Goal: Information Seeking & Learning: Learn about a topic

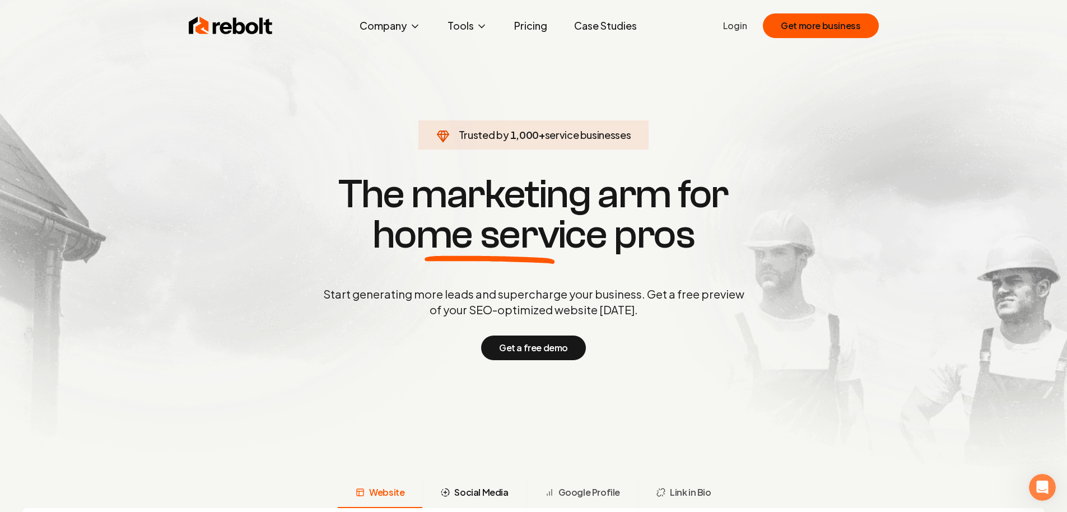
click at [492, 487] on span "Social Media" at bounding box center [481, 492] width 54 height 13
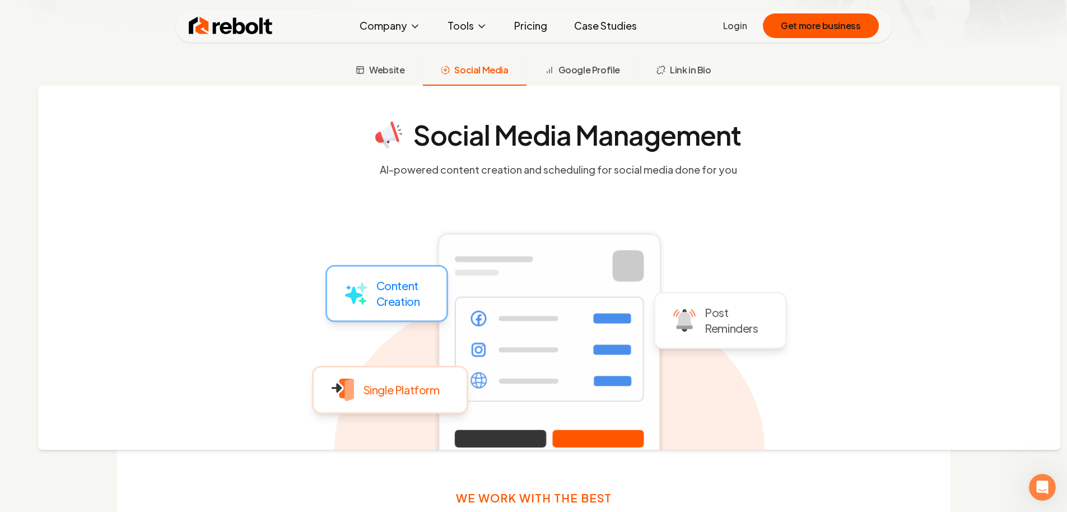
scroll to position [423, 0]
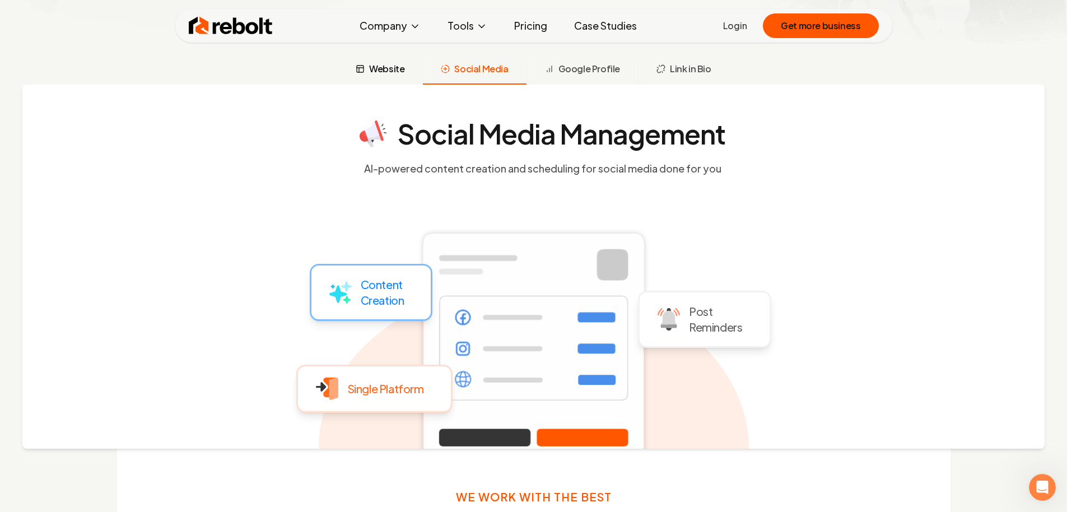
click at [384, 72] on span "Website" at bounding box center [386, 68] width 35 height 13
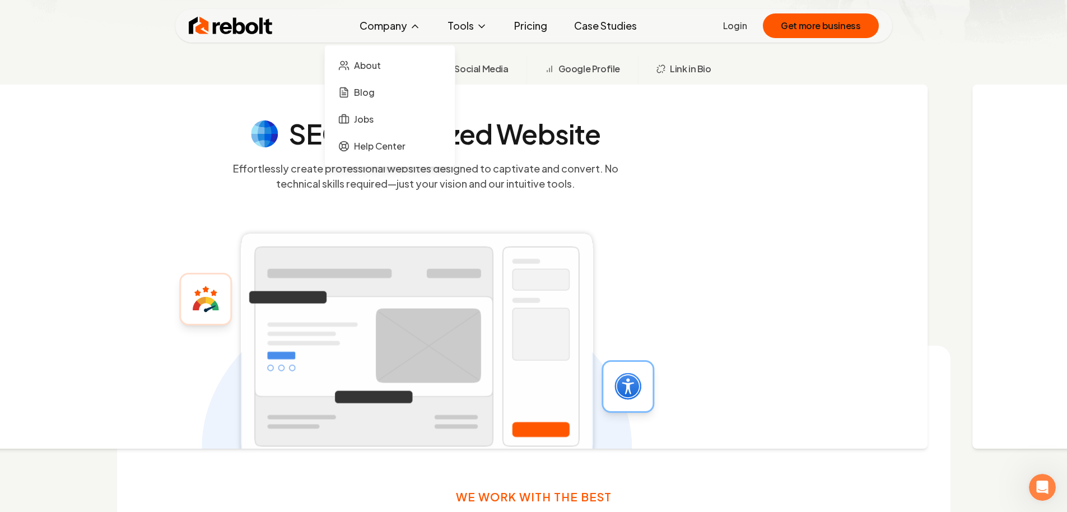
click at [389, 36] on div "Rebolt Company About Blog Jobs Help Center Tools Google Review QR Code Generato…" at bounding box center [533, 26] width 717 height 34
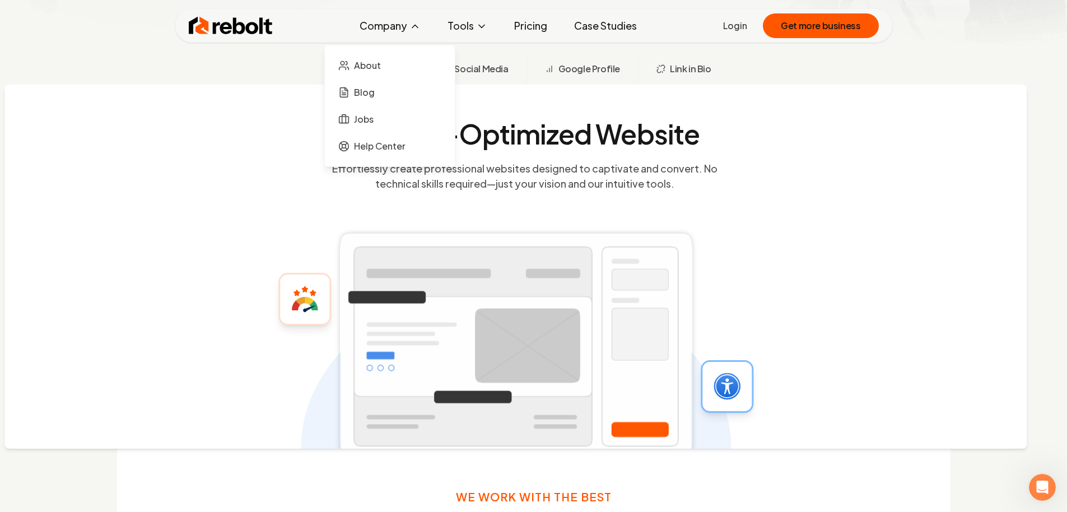
click at [393, 32] on button "Company" at bounding box center [390, 26] width 79 height 22
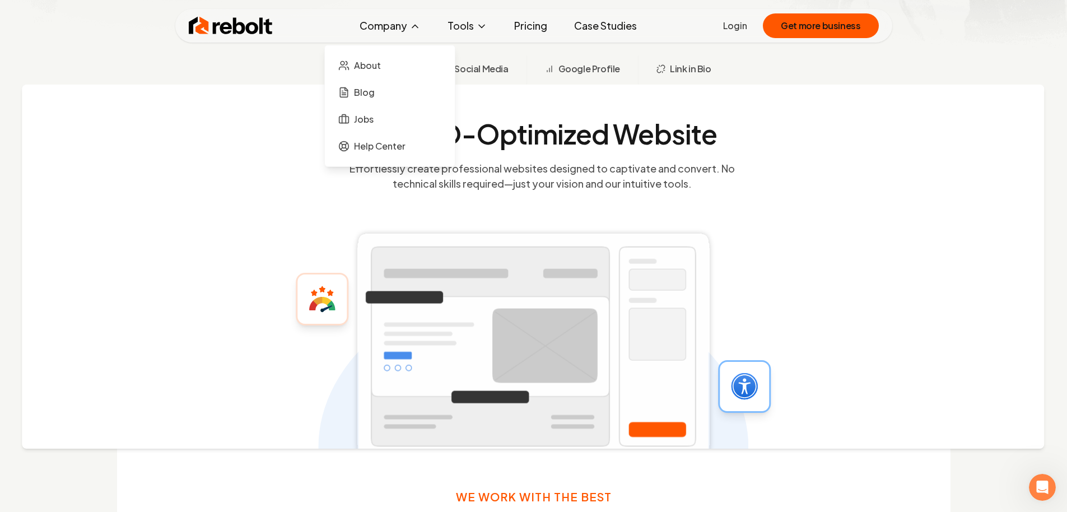
click at [393, 32] on button "Company" at bounding box center [390, 26] width 79 height 22
click at [367, 86] on span "Blog" at bounding box center [364, 92] width 21 height 13
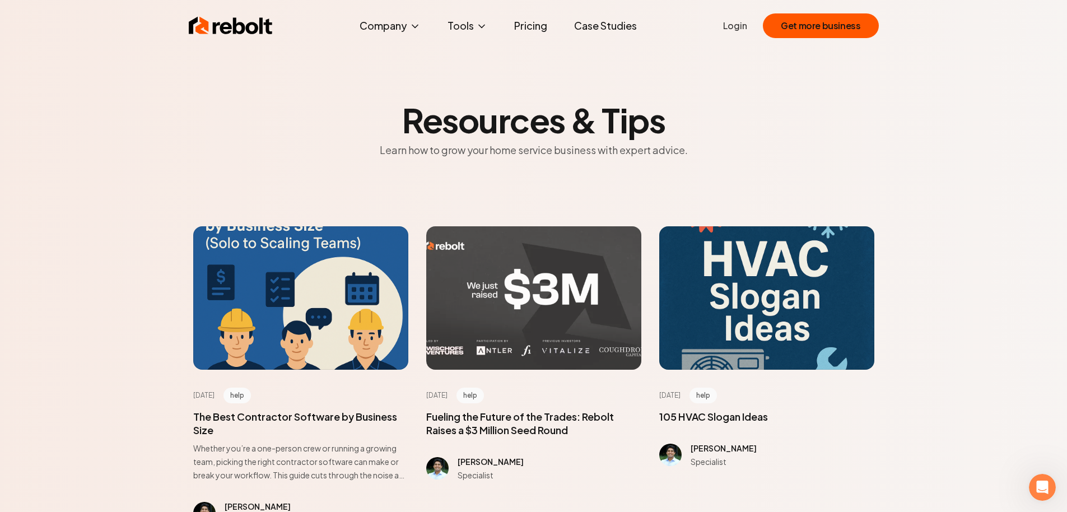
click at [525, 309] on div at bounding box center [533, 297] width 215 height 143
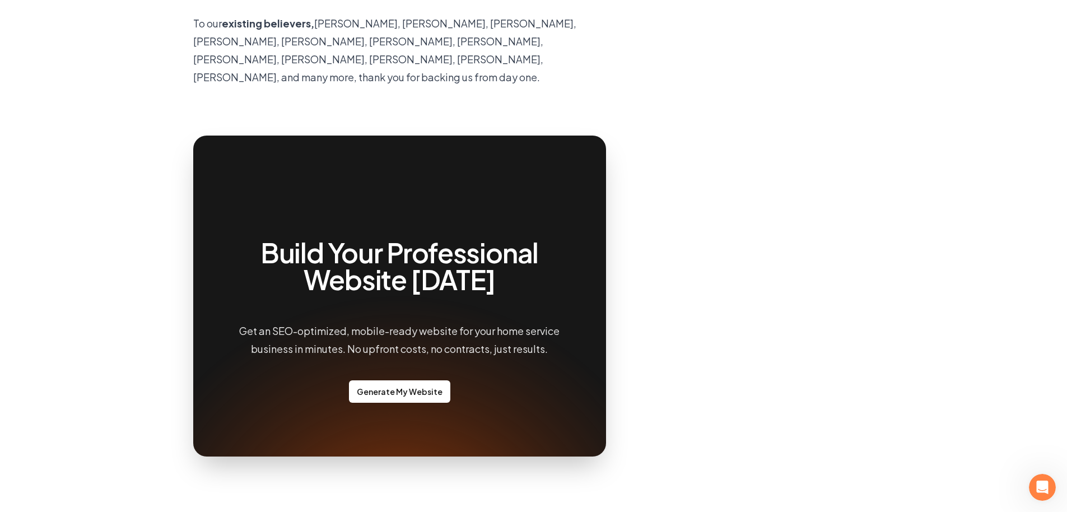
scroll to position [935, 0]
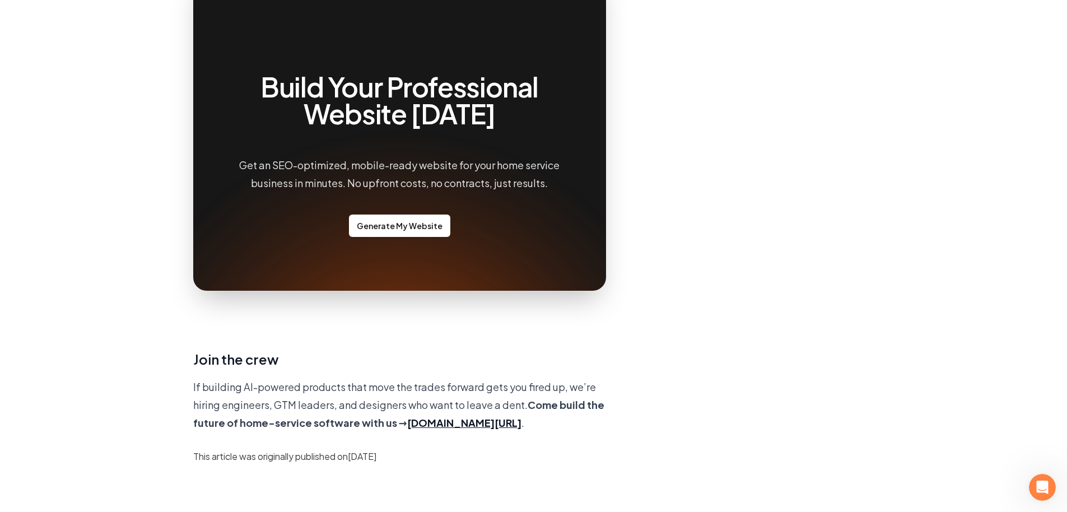
click at [420, 178] on circle at bounding box center [400, 417] width 574 height 574
click at [411, 215] on link "Generate My Website" at bounding box center [399, 226] width 101 height 22
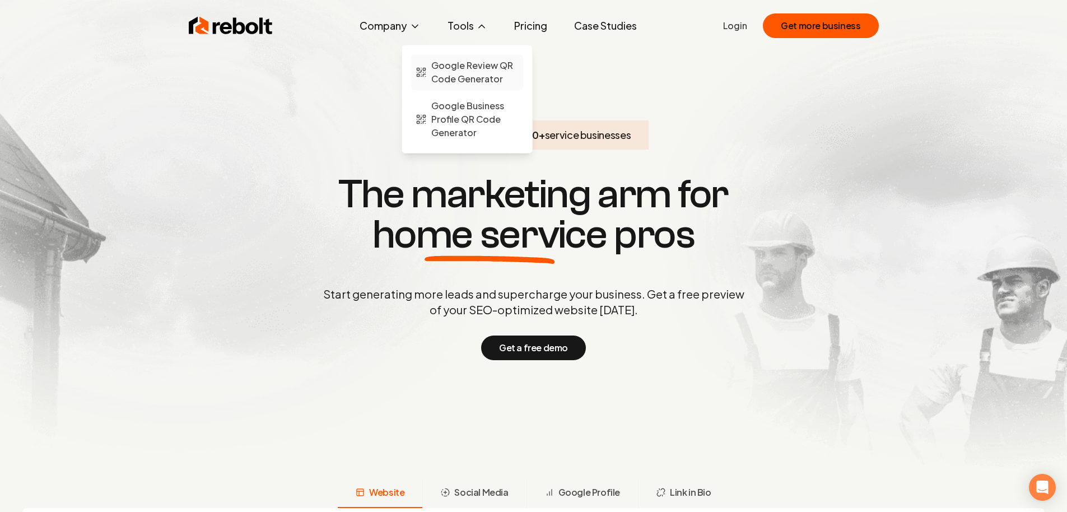
click at [468, 72] on span "Google Review QR Code Generator" at bounding box center [474, 72] width 87 height 27
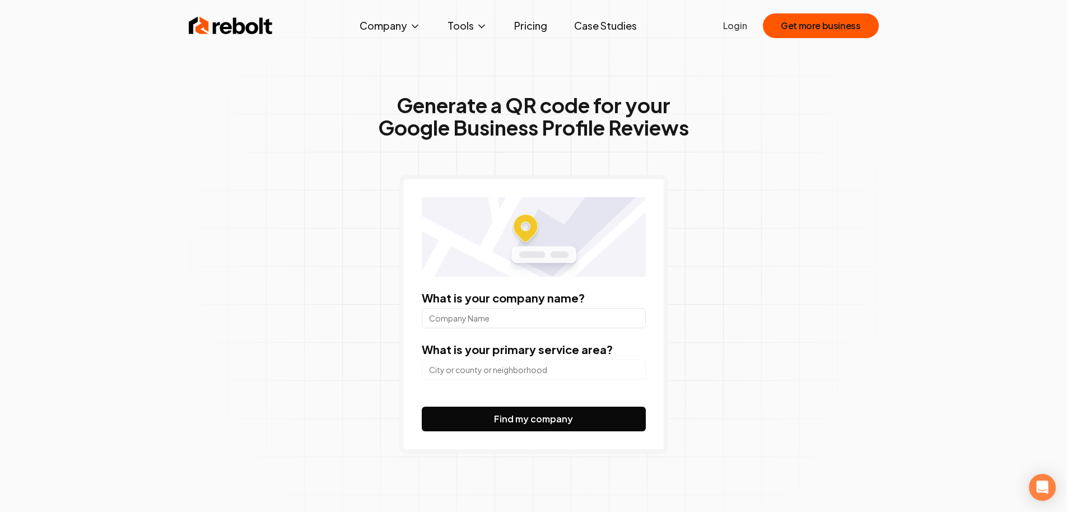
click at [525, 317] on input "What is your company name?" at bounding box center [534, 318] width 224 height 20
click at [524, 22] on link "Pricing" at bounding box center [530, 26] width 51 height 22
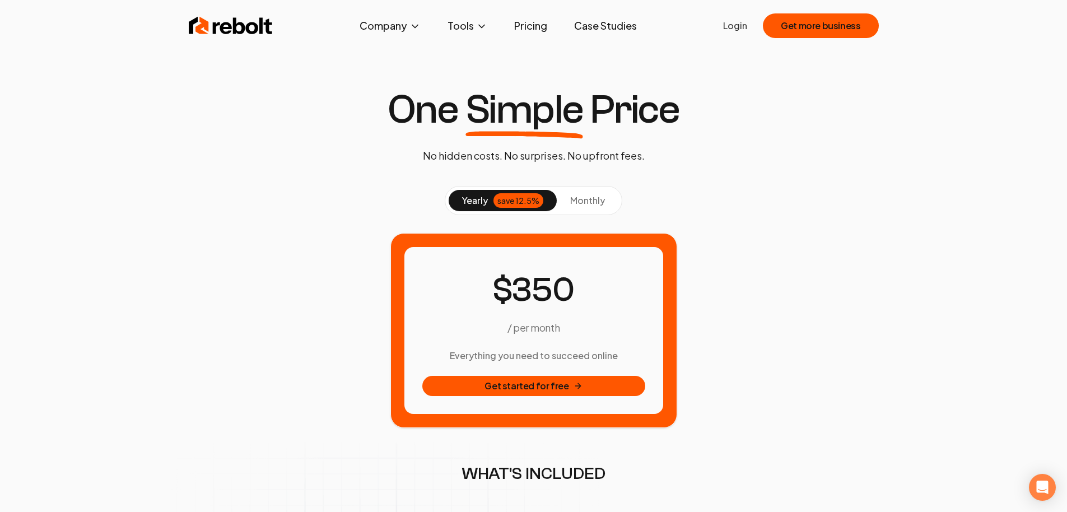
click at [586, 214] on div "yearly save 12.5% monthly" at bounding box center [534, 200] width 178 height 29
click at [582, 203] on span "monthly" at bounding box center [587, 200] width 35 height 12
click at [509, 198] on div "save 12.5%" at bounding box center [518, 200] width 50 height 15
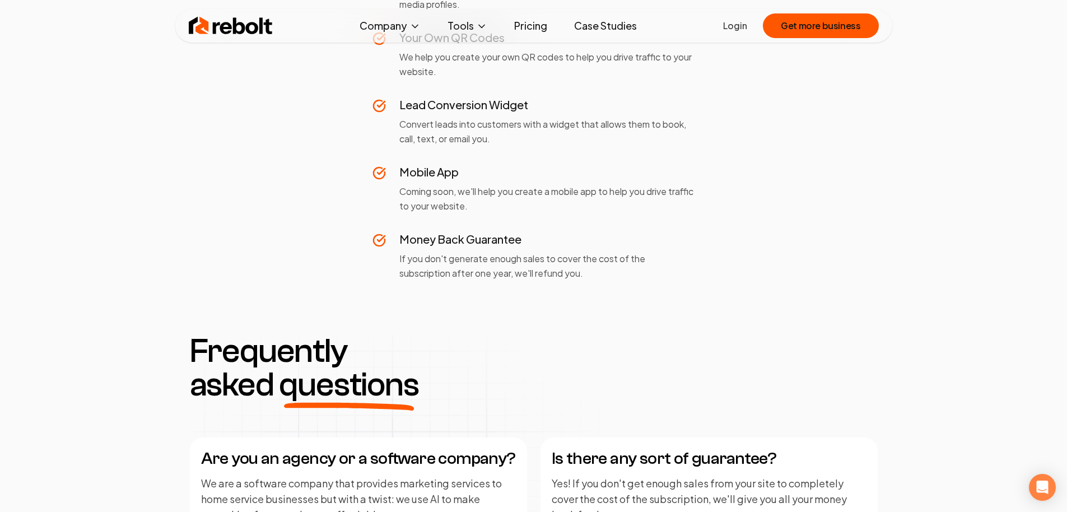
scroll to position [1116, 0]
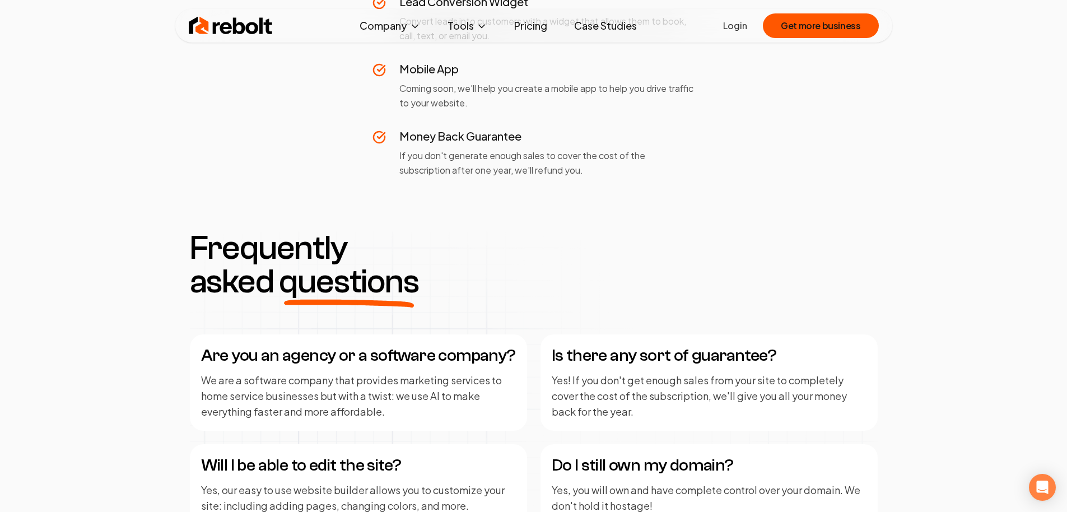
click at [406, 401] on p "We are a software company that provides marketing services to home service busi…" at bounding box center [358, 395] width 315 height 47
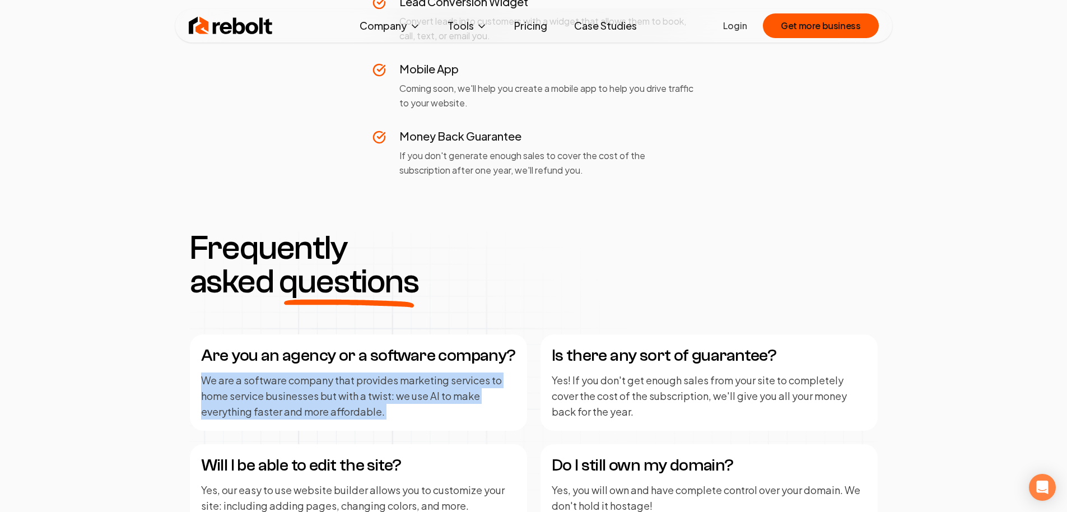
click at [406, 401] on p "We are a software company that provides marketing services to home service busi…" at bounding box center [358, 395] width 315 height 47
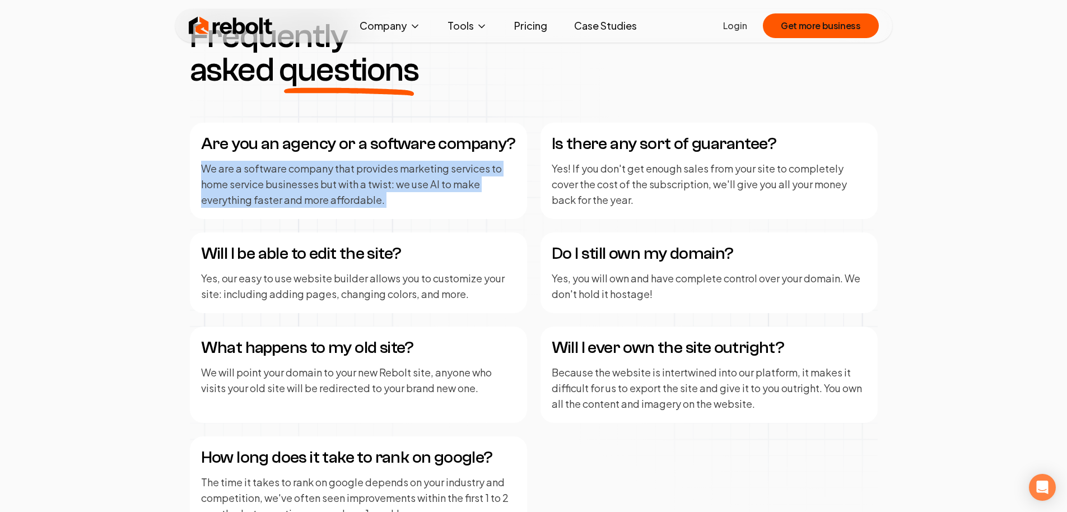
scroll to position [1253, 0]
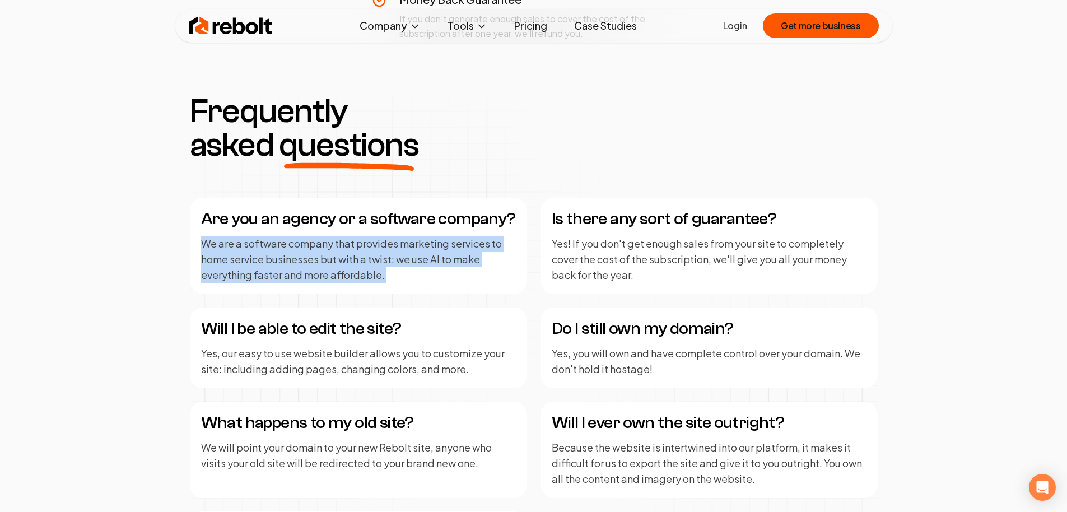
click at [612, 257] on p "Yes! If you don't get enough sales from your site to completely cover the cost …" at bounding box center [709, 259] width 315 height 47
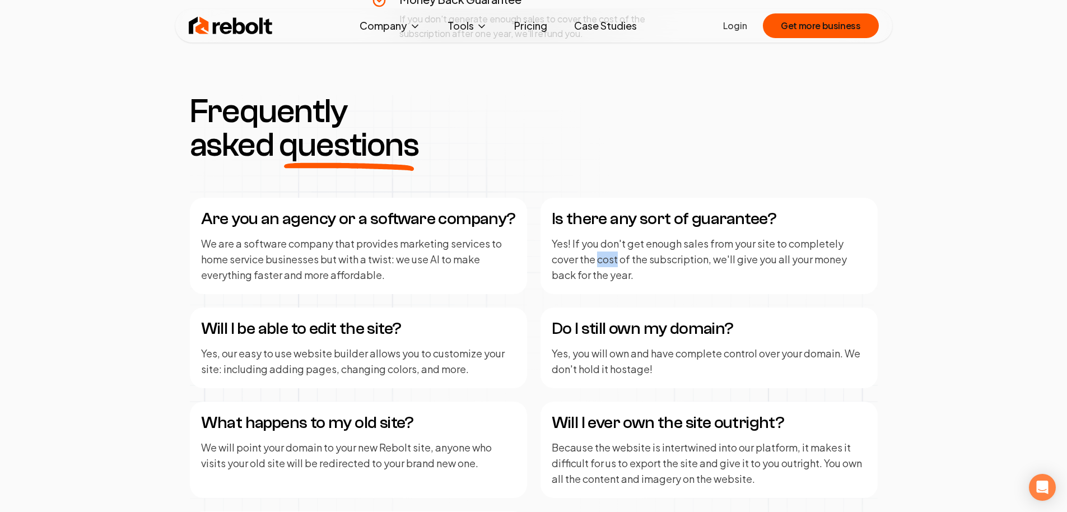
click at [612, 257] on p "Yes! If you don't get enough sales from your site to completely cover the cost …" at bounding box center [709, 259] width 315 height 47
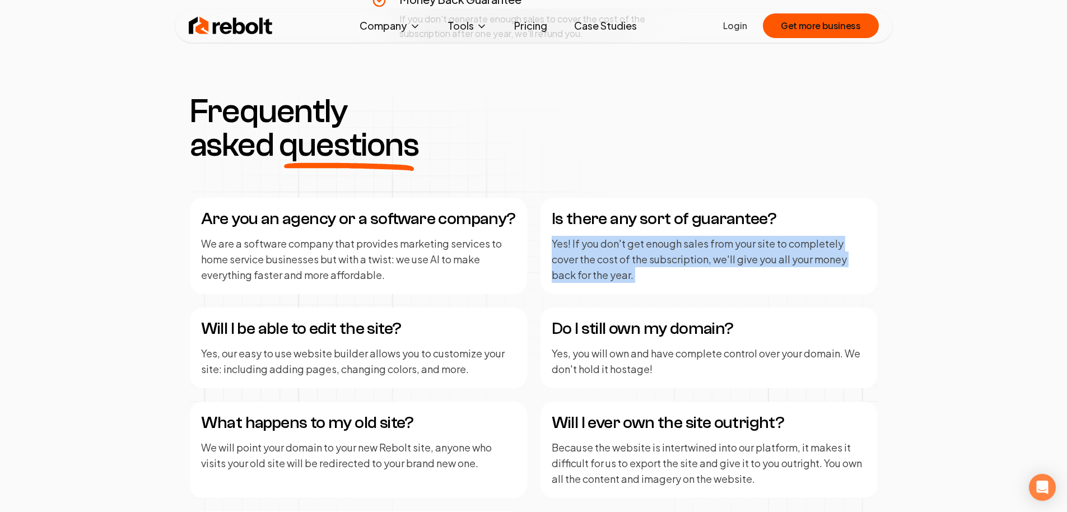
click at [612, 257] on p "Yes! If you don't get enough sales from your site to completely cover the cost …" at bounding box center [709, 259] width 315 height 47
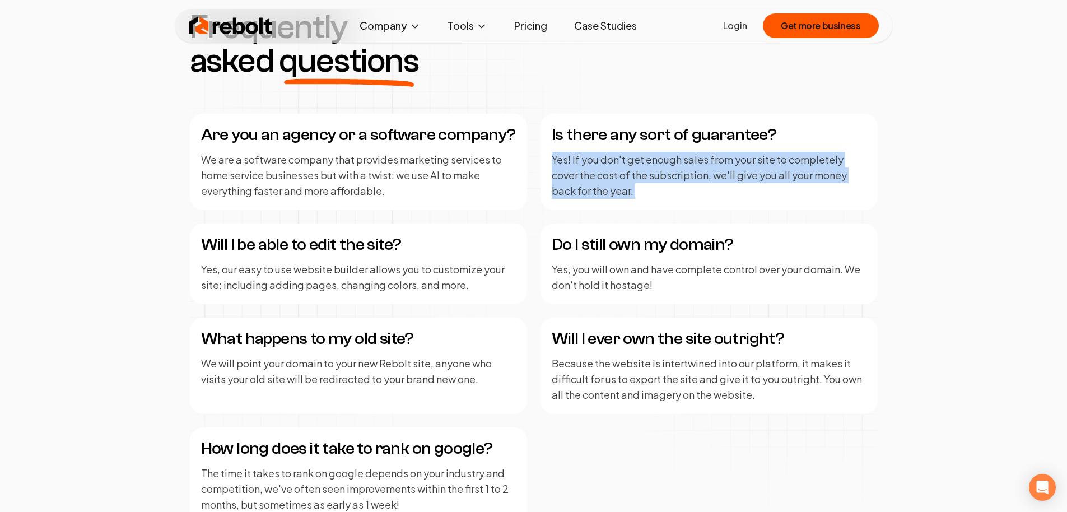
scroll to position [1390, 0]
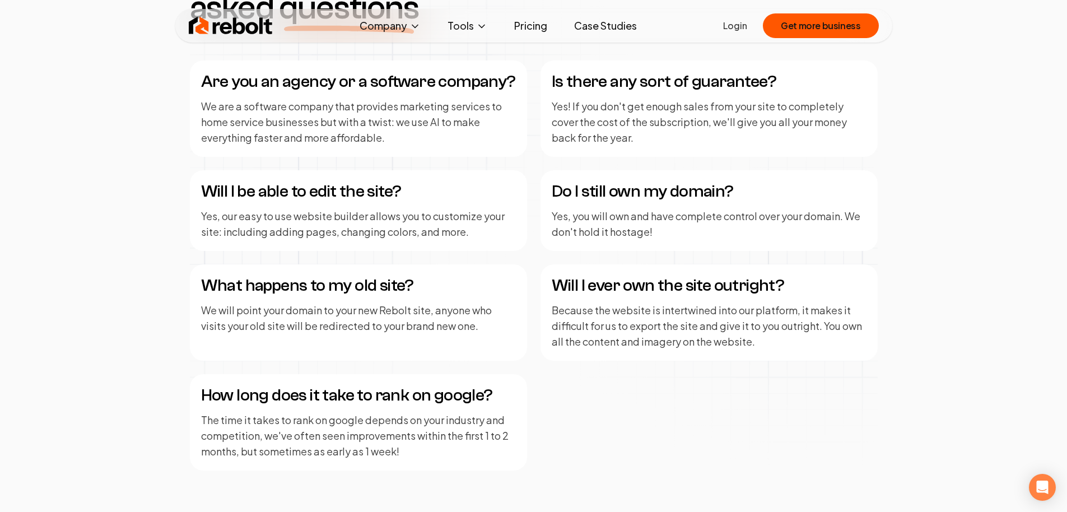
click at [580, 282] on h4 "Will I ever own the site outright?" at bounding box center [709, 286] width 315 height 20
click at [584, 314] on p "Because the website is intertwined into our platform, it makes it difficult for…" at bounding box center [709, 325] width 315 height 47
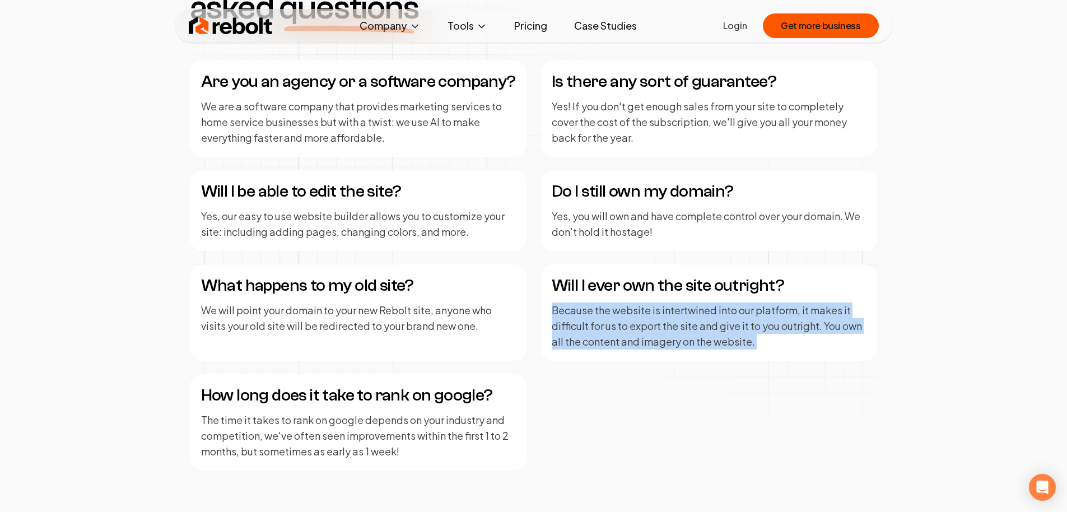
click at [584, 314] on p "Because the website is intertwined into our platform, it makes it difficult for…" at bounding box center [709, 325] width 315 height 47
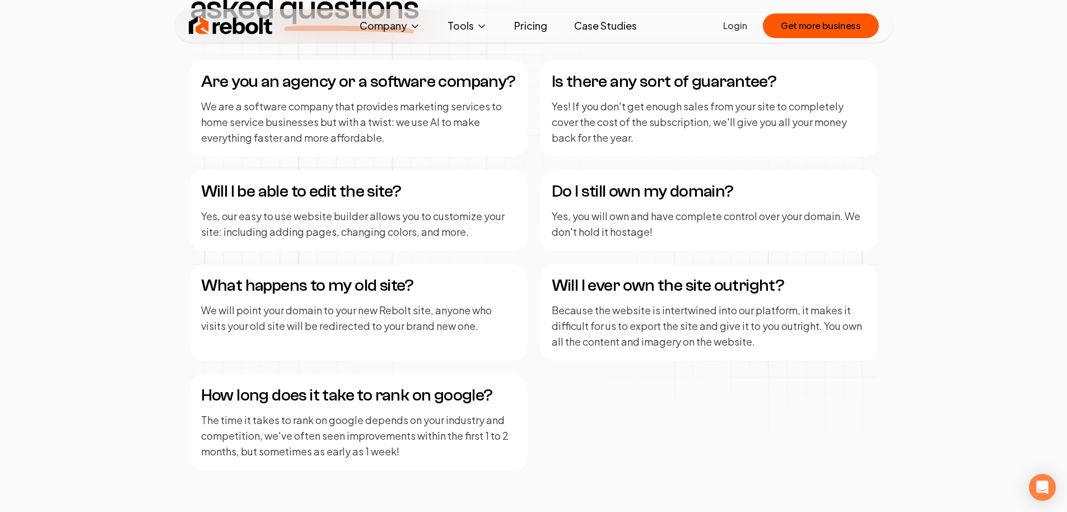
click at [332, 307] on p "We will point your domain to your new Rebolt site, anyone who visits your old s…" at bounding box center [358, 317] width 315 height 31
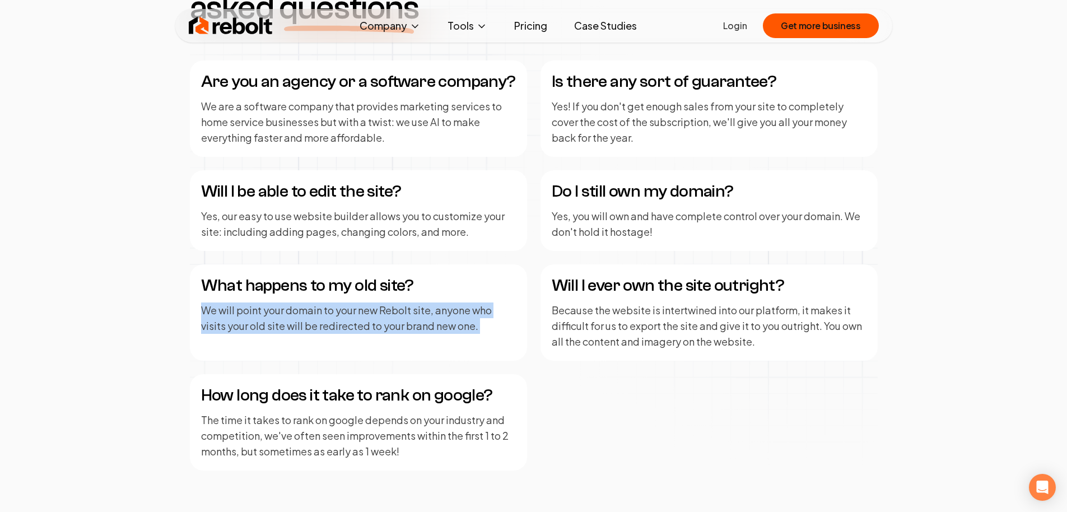
click at [332, 307] on p "We will point your domain to your new Rebolt site, anyone who visits your old s…" at bounding box center [358, 317] width 315 height 31
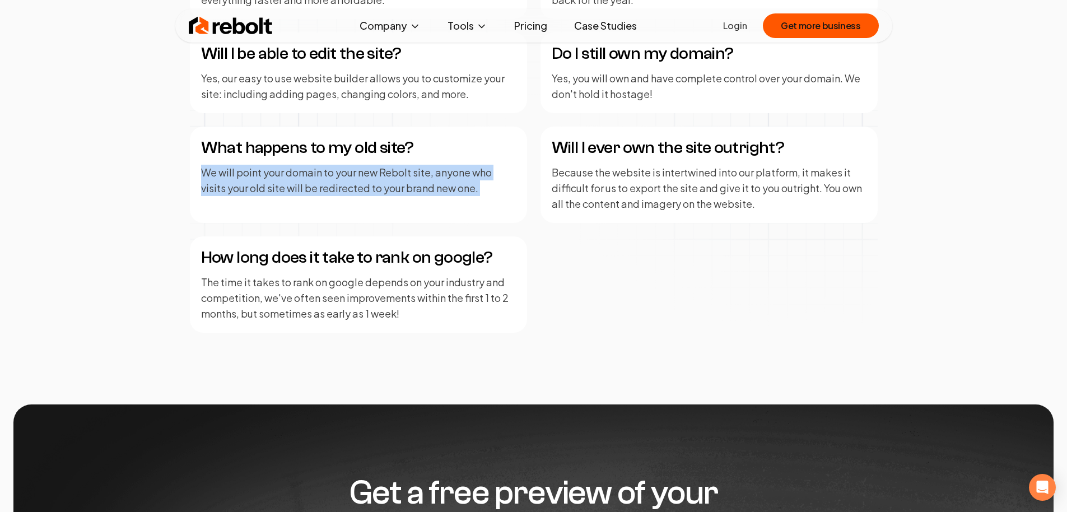
scroll to position [1572, 0]
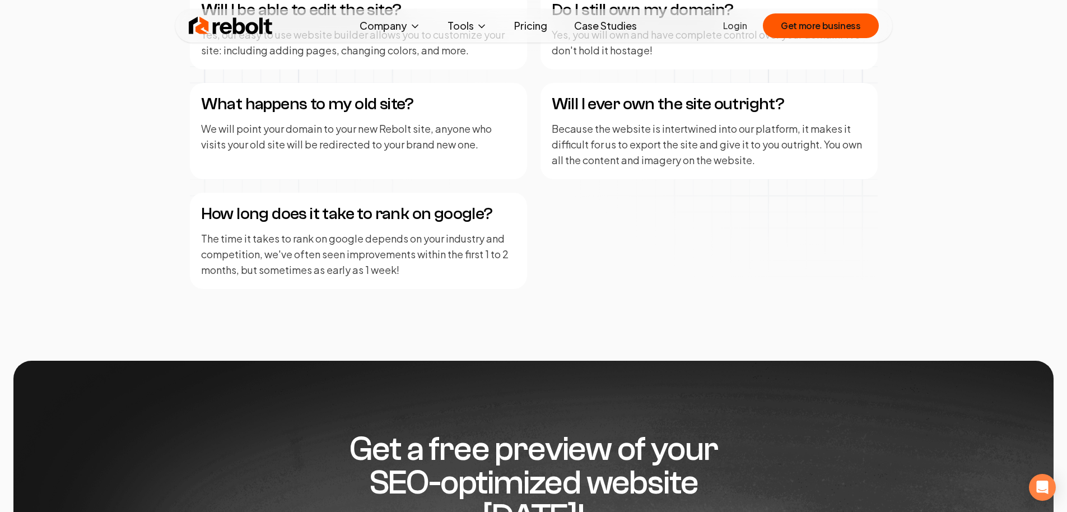
click at [269, 241] on p "The time it takes to rank on google depends on your industry and competition, w…" at bounding box center [358, 254] width 315 height 47
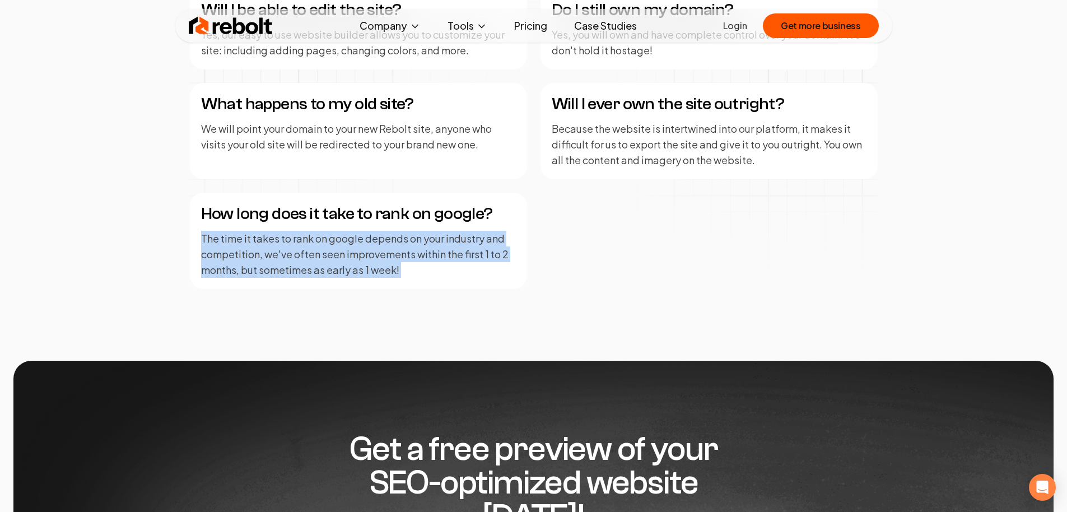
click at [269, 241] on p "The time it takes to rank on google depends on your industry and competition, w…" at bounding box center [358, 254] width 315 height 47
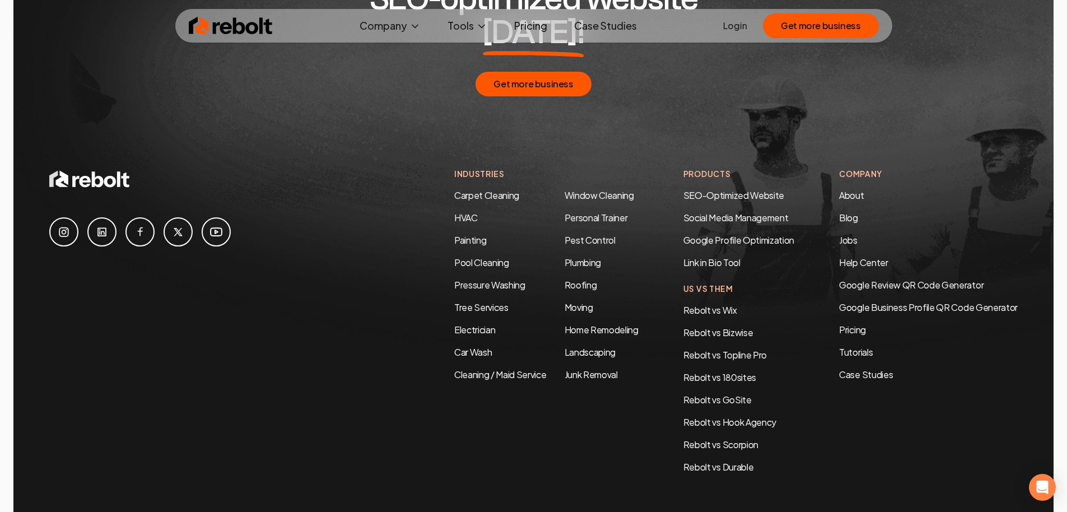
scroll to position [2082, 0]
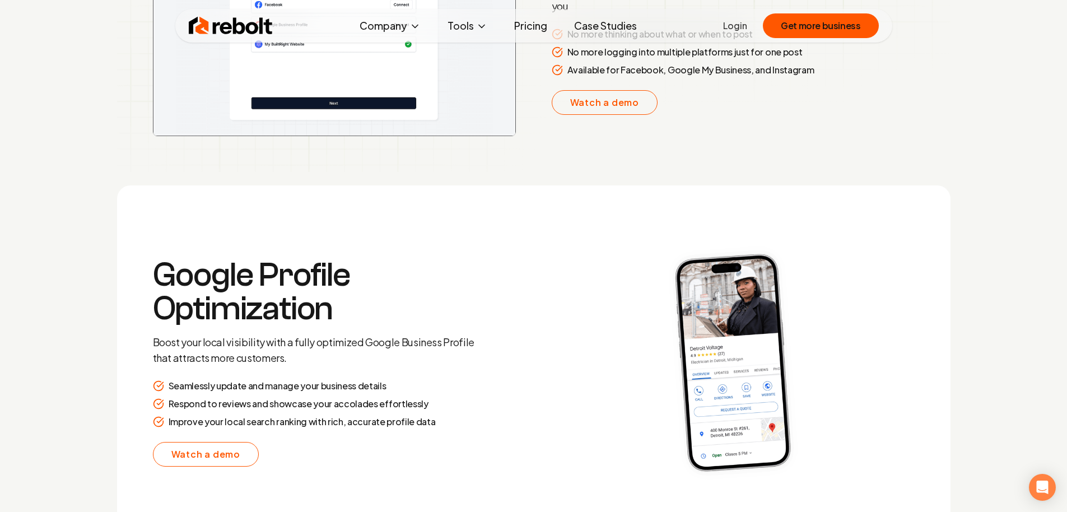
scroll to position [2073, 0]
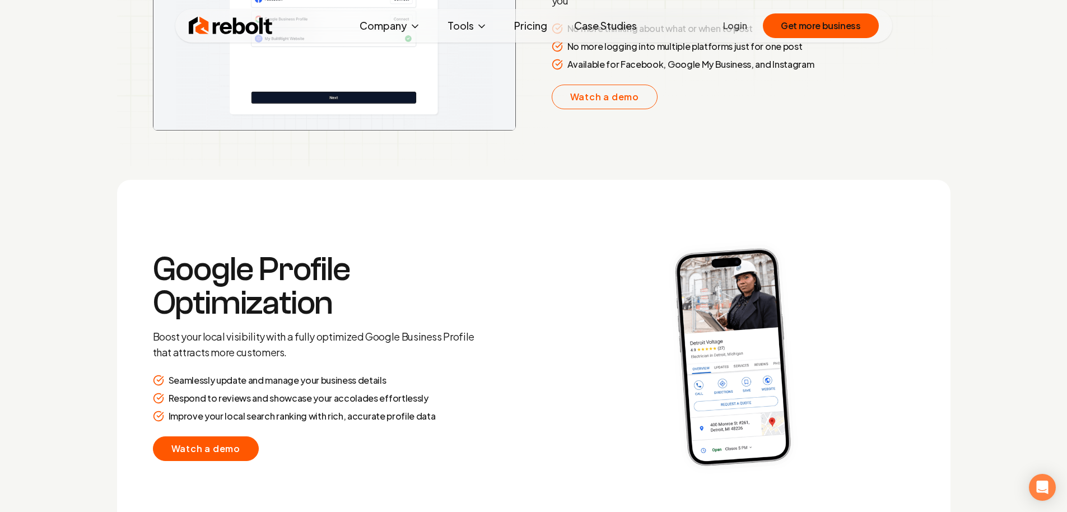
click at [230, 440] on link "Watch a demo" at bounding box center [206, 448] width 106 height 25
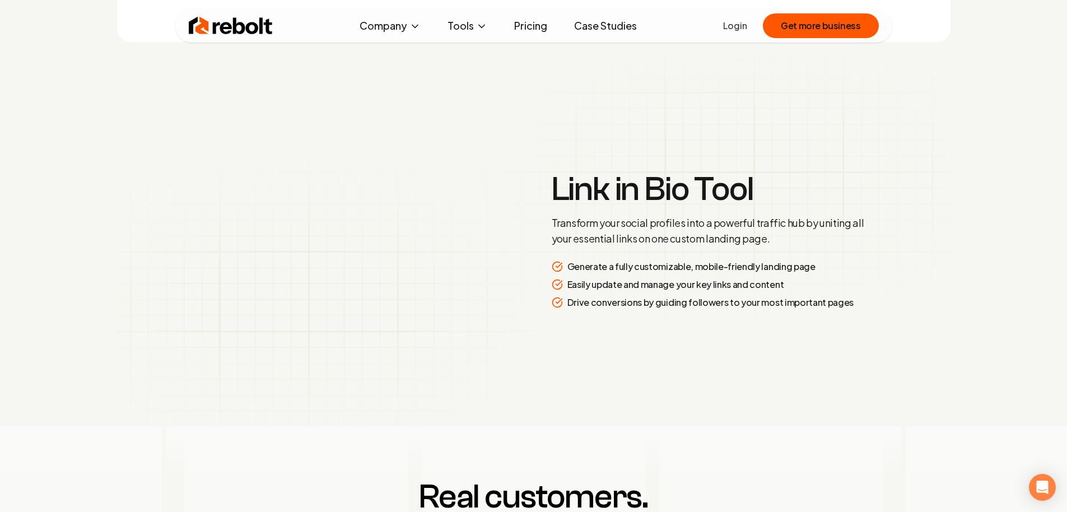
scroll to position [2918, 0]
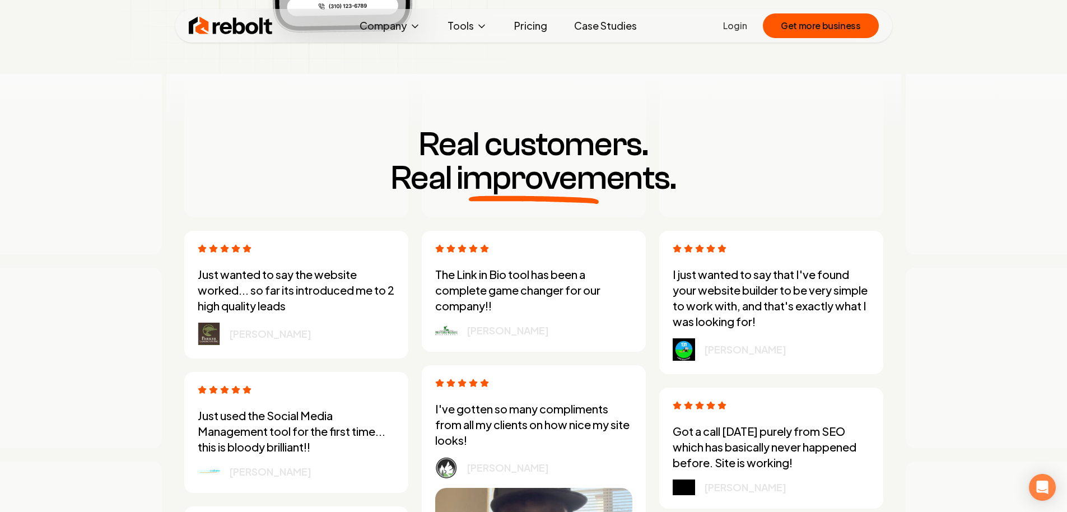
click at [507, 298] on p "The Link in Bio tool has been a complete game changer for our company!!" at bounding box center [533, 290] width 197 height 47
click at [506, 297] on p "The Link in Bio tool has been a complete game changer for our company!!" at bounding box center [533, 290] width 197 height 47
drag, startPoint x: 506, startPoint y: 296, endPoint x: 503, endPoint y: 302, distance: 6.5
click at [506, 297] on p "The Link in Bio tool has been a complete game changer for our company!!" at bounding box center [533, 290] width 197 height 47
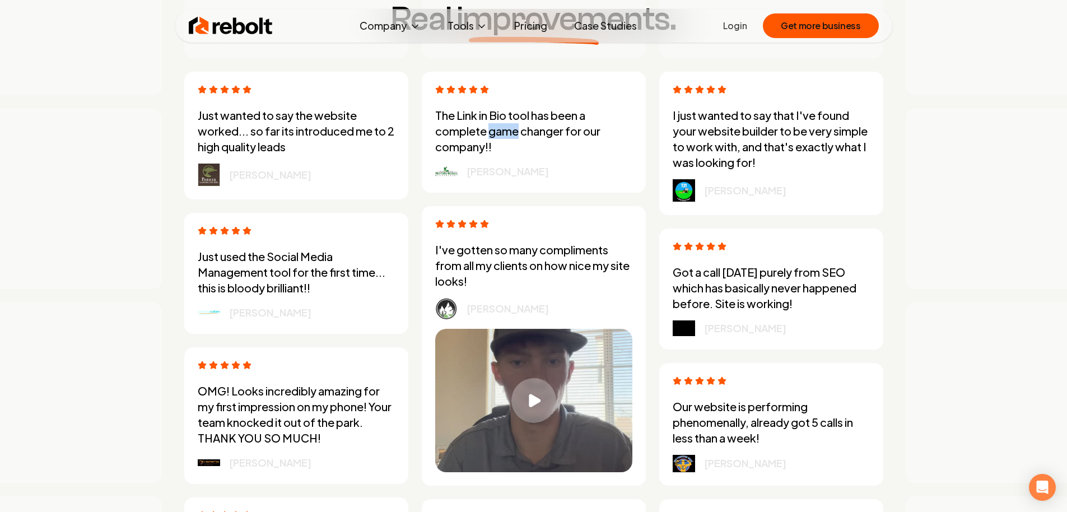
scroll to position [3104, 0]
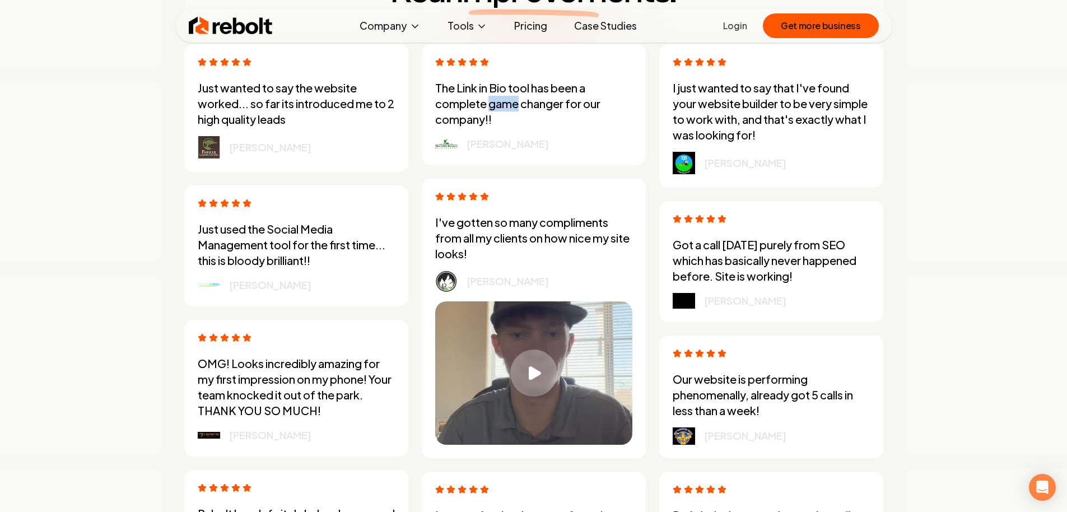
click at [524, 369] on div "Play video" at bounding box center [533, 372] width 47 height 47
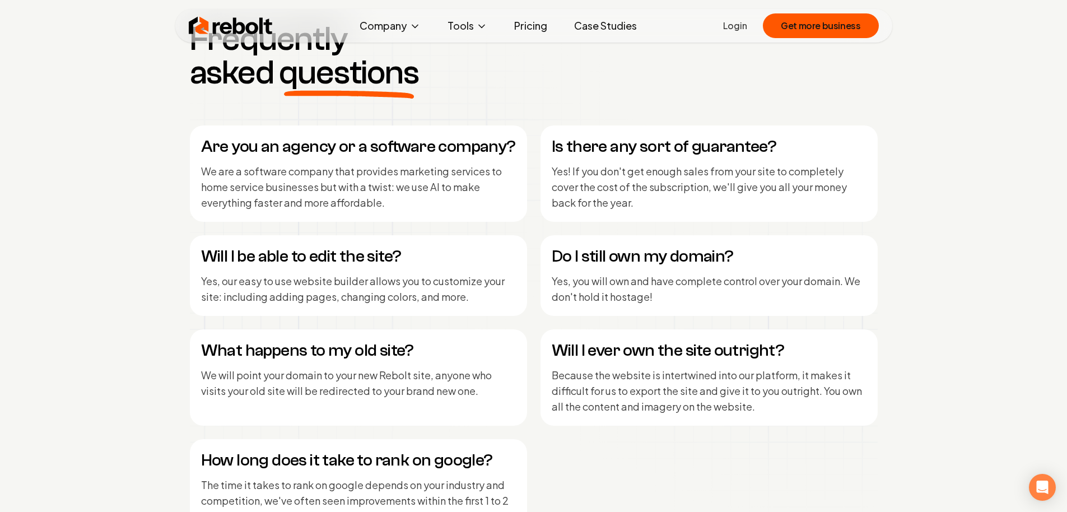
scroll to position [5923, 0]
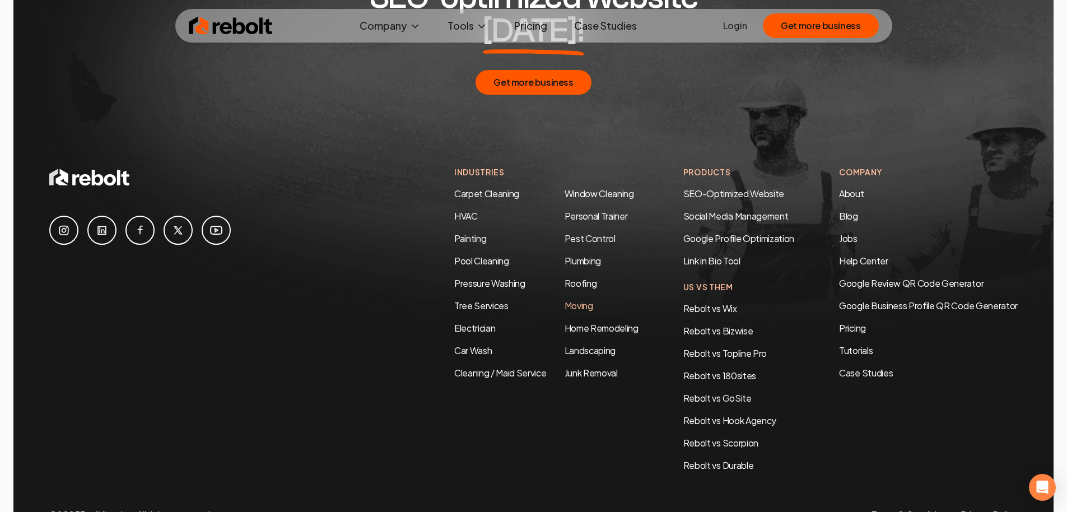
drag, startPoint x: 572, startPoint y: 276, endPoint x: 577, endPoint y: 272, distance: 6.1
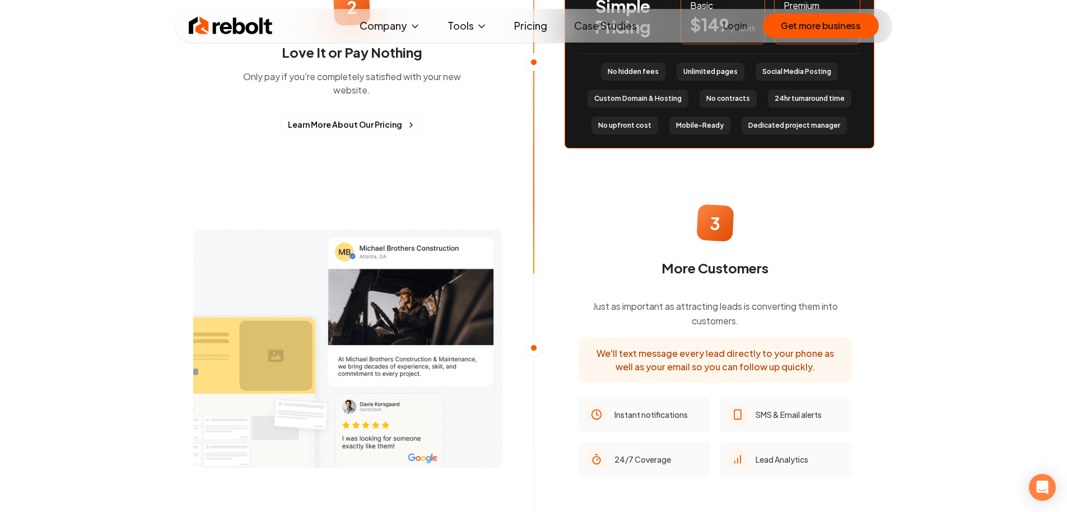
scroll to position [848, 0]
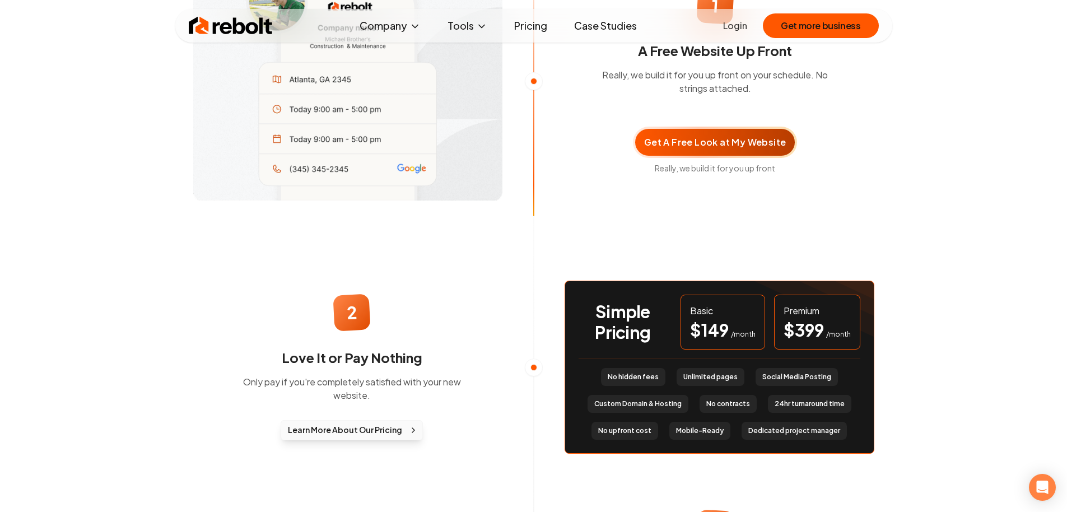
click at [384, 424] on span "Learn More About Our Pricing" at bounding box center [345, 430] width 114 height 12
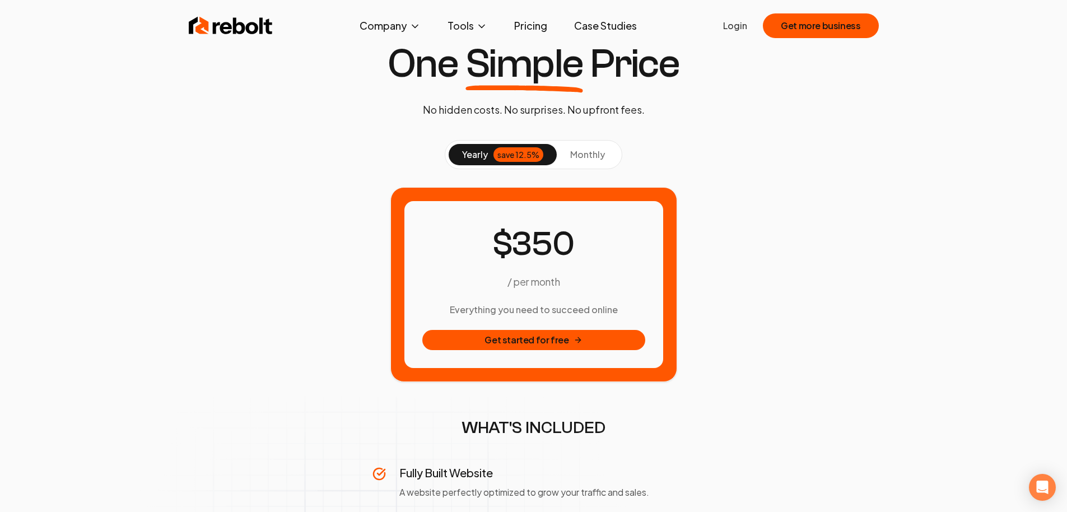
scroll to position [26, 0]
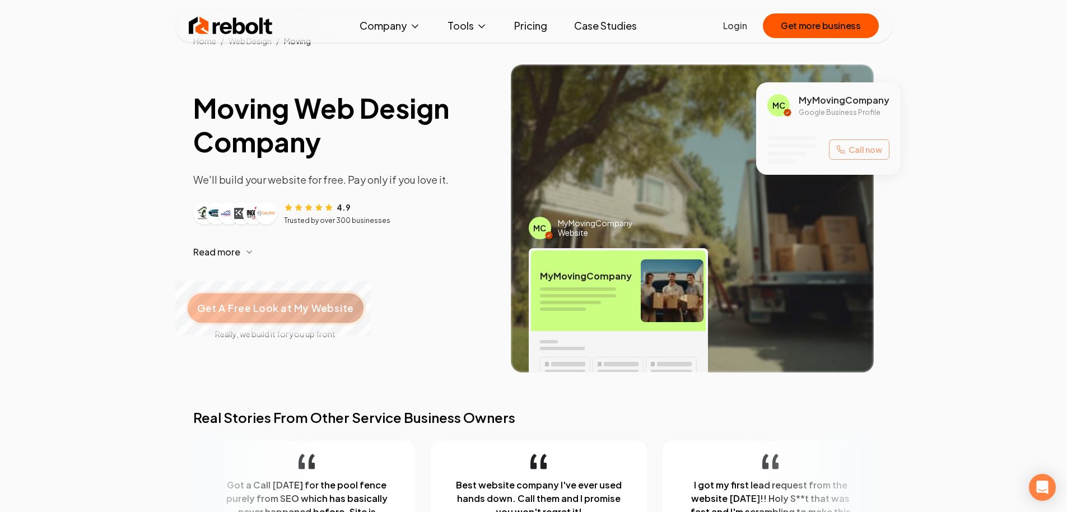
click at [276, 312] on span "Get A Free Look at My Website" at bounding box center [275, 308] width 156 height 15
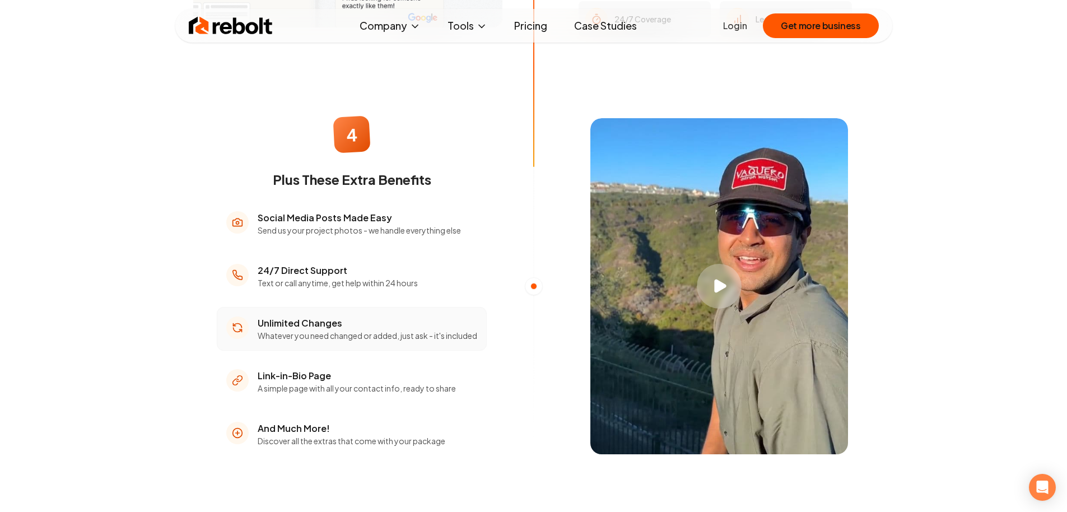
scroll to position [1597, 0]
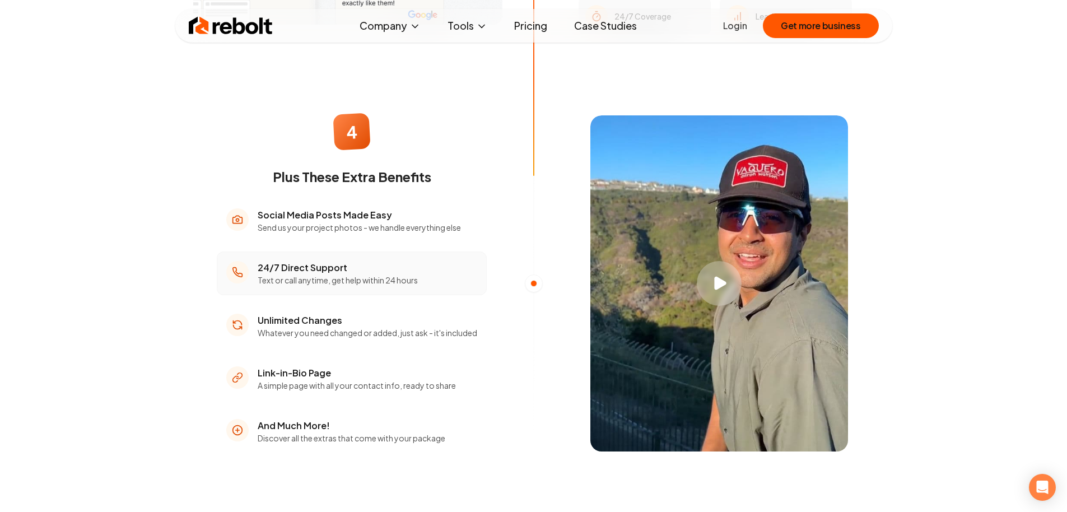
click at [320, 280] on li "24/7 Direct Support Text or call anytime, get help within 24 hours" at bounding box center [352, 273] width 270 height 44
click at [330, 314] on h3 "Unlimited Changes" at bounding box center [368, 320] width 220 height 13
click at [321, 357] on li "Link-in-Bio Page A simple page with all your contact info, ready to share" at bounding box center [352, 379] width 270 height 44
click at [381, 222] on p "Send us your project photos - we handle everything else" at bounding box center [359, 227] width 203 height 11
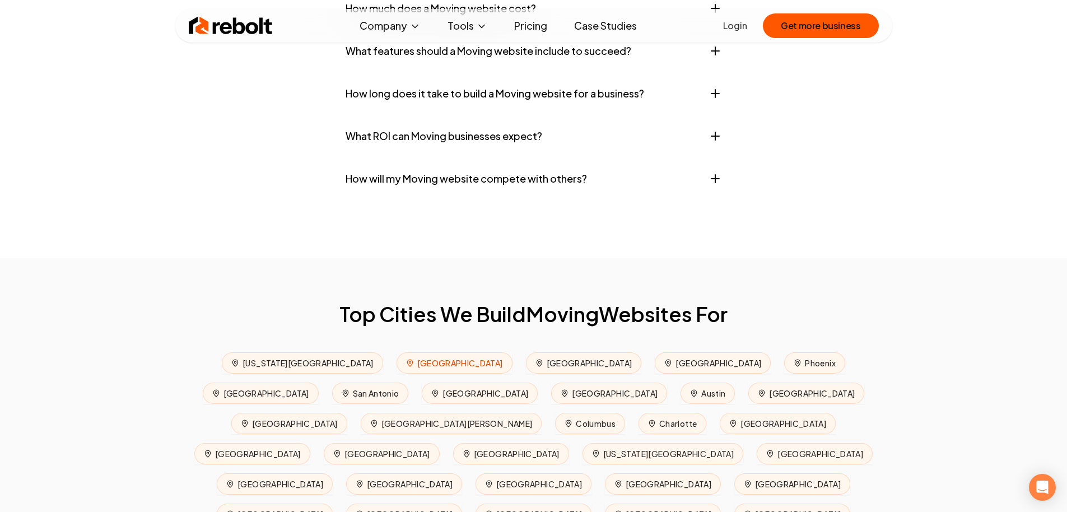
scroll to position [4698, 0]
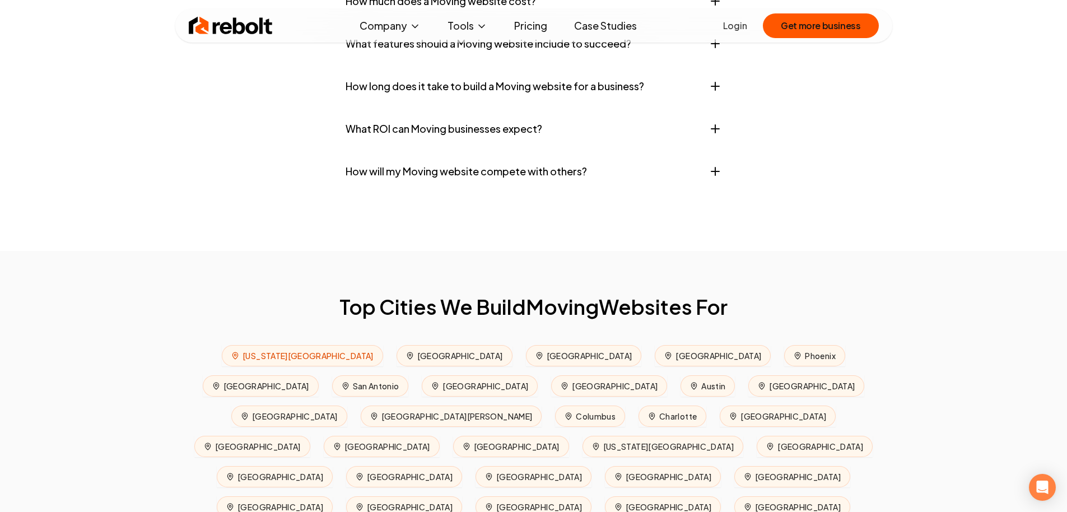
click at [251, 345] on span "New York City" at bounding box center [302, 355] width 161 height 21
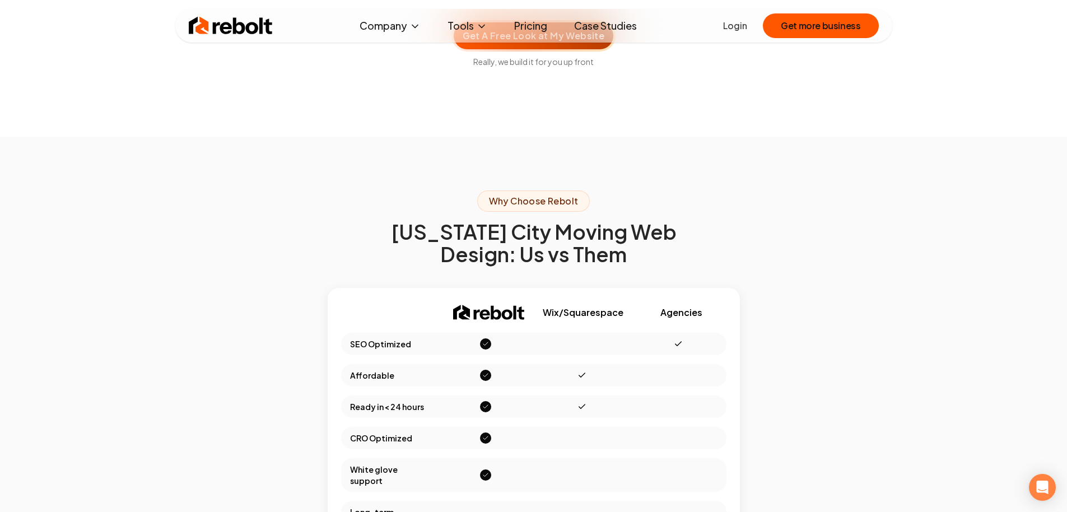
scroll to position [4230, 0]
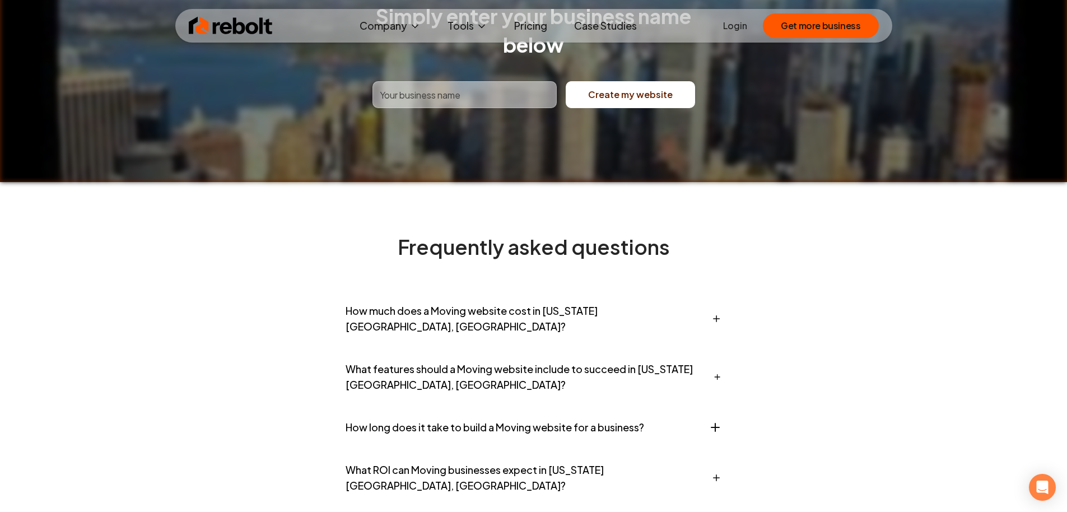
click at [516, 294] on button "How much does a Moving website cost in New York City, NY?" at bounding box center [534, 318] width 376 height 49
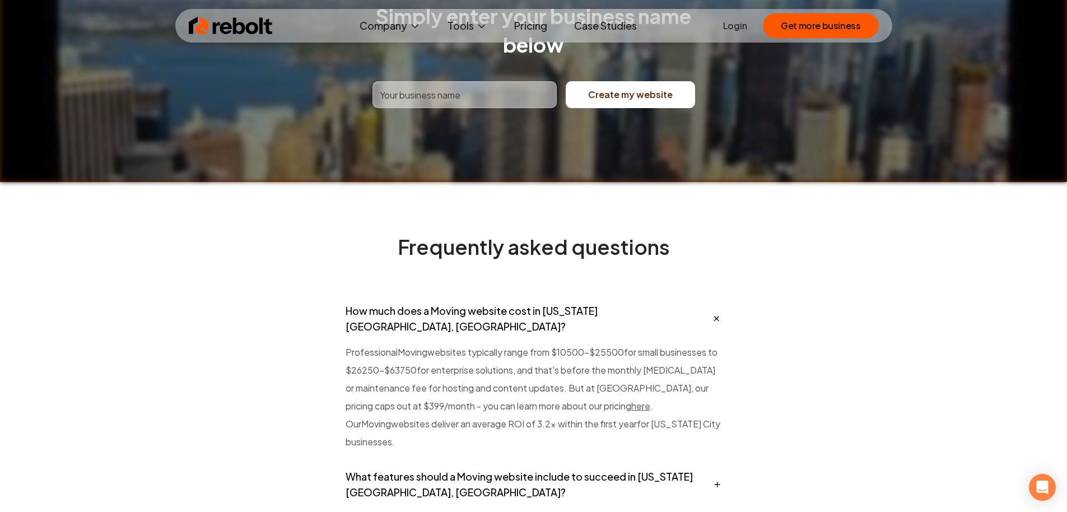
click at [459, 460] on button "What features should a Moving website include to succeed in New York City, NY?" at bounding box center [534, 484] width 376 height 49
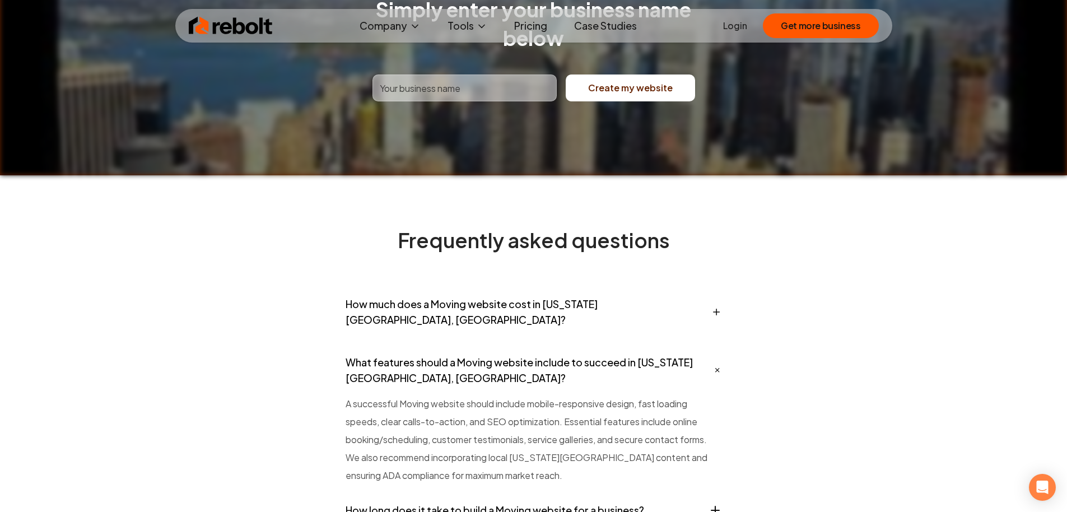
scroll to position [4245, 0]
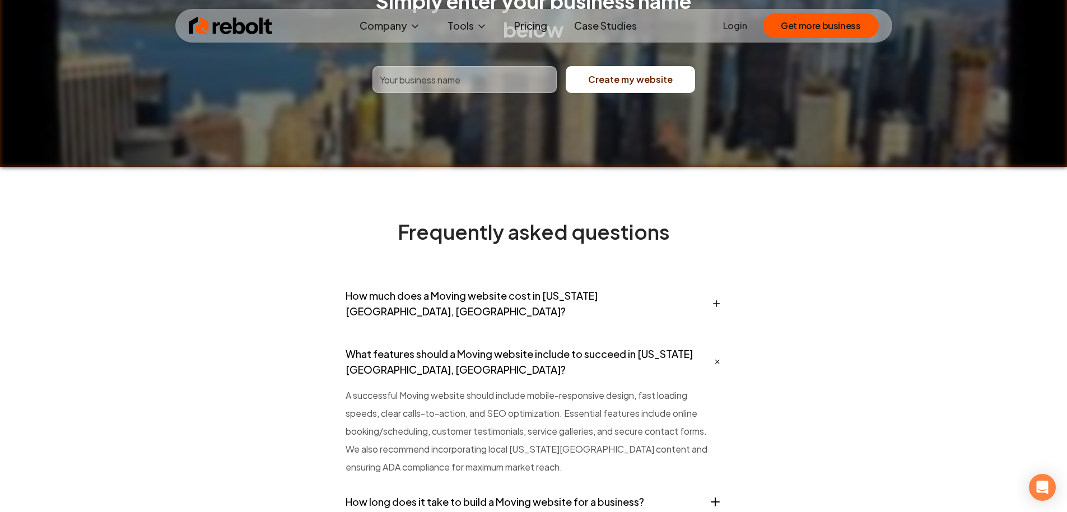
click at [478, 485] on button "How long does it take to build a Moving website for a business?" at bounding box center [534, 502] width 376 height 34
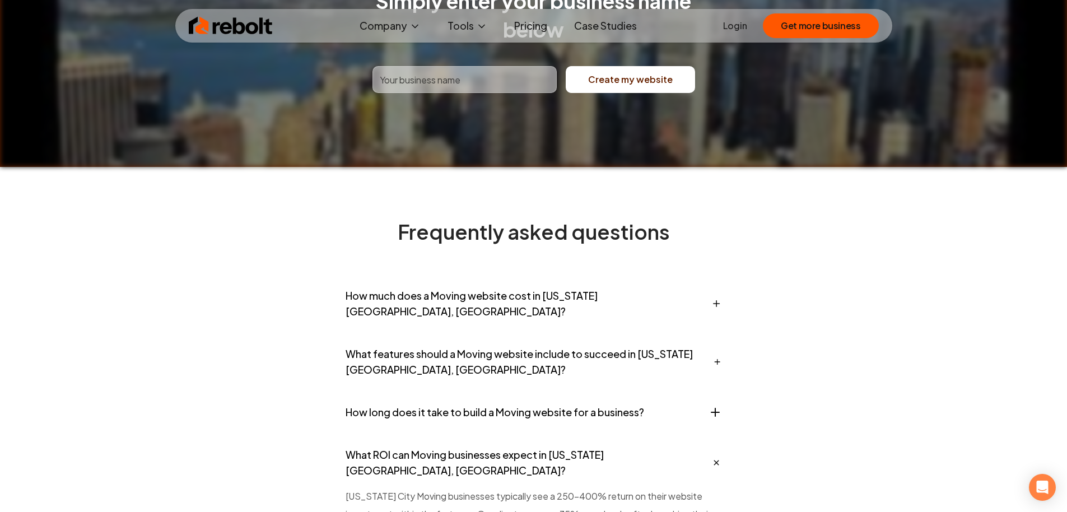
scroll to position [4456, 0]
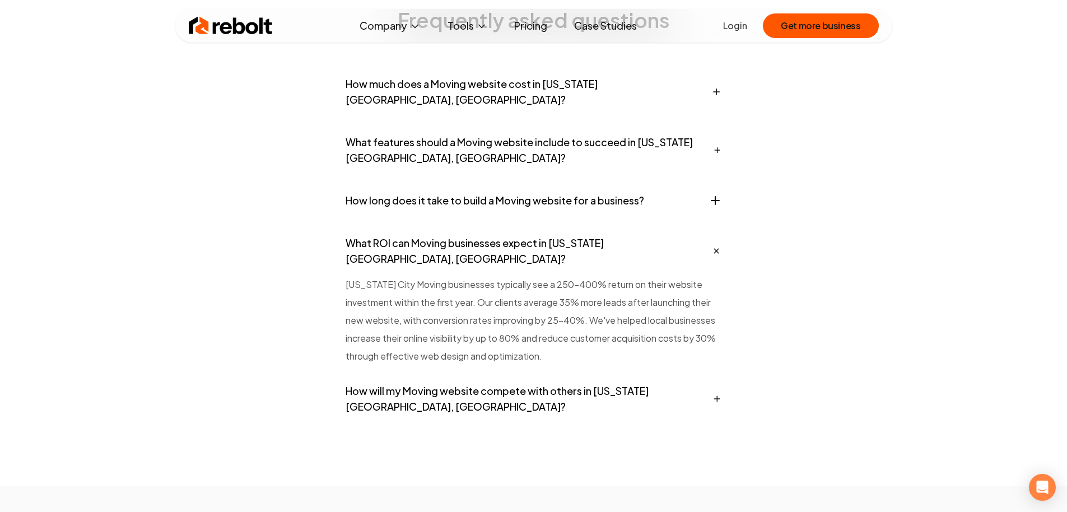
click at [544, 374] on button "How will my Moving website compete with others in New York City, NY?" at bounding box center [534, 398] width 376 height 49
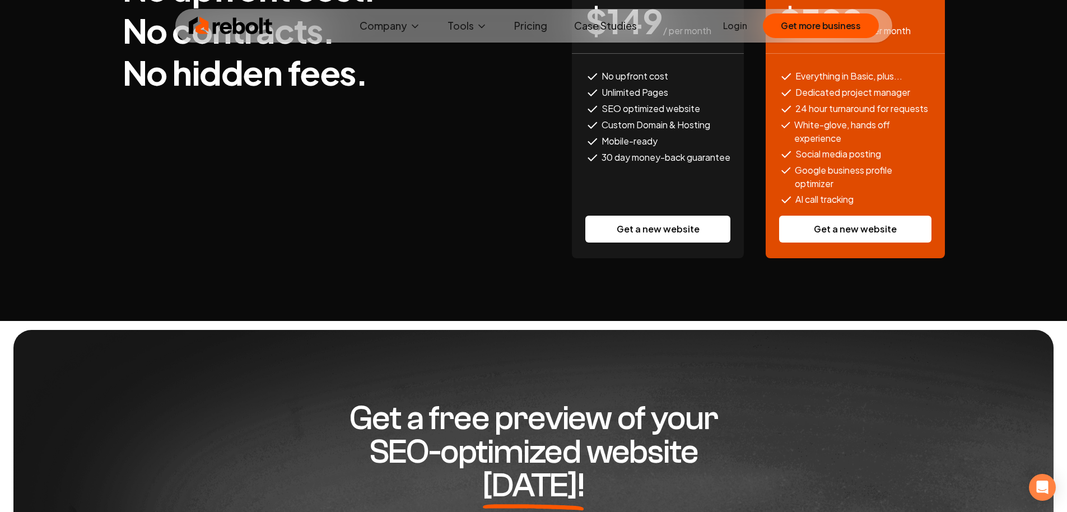
scroll to position [5674, 0]
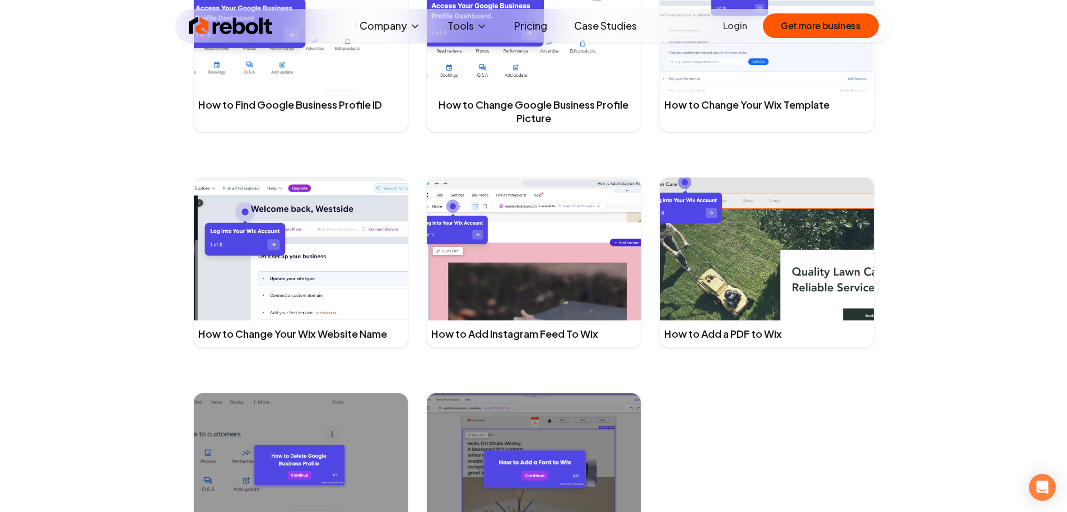
scroll to position [3351, 0]
